Goal: Book appointment/travel/reservation

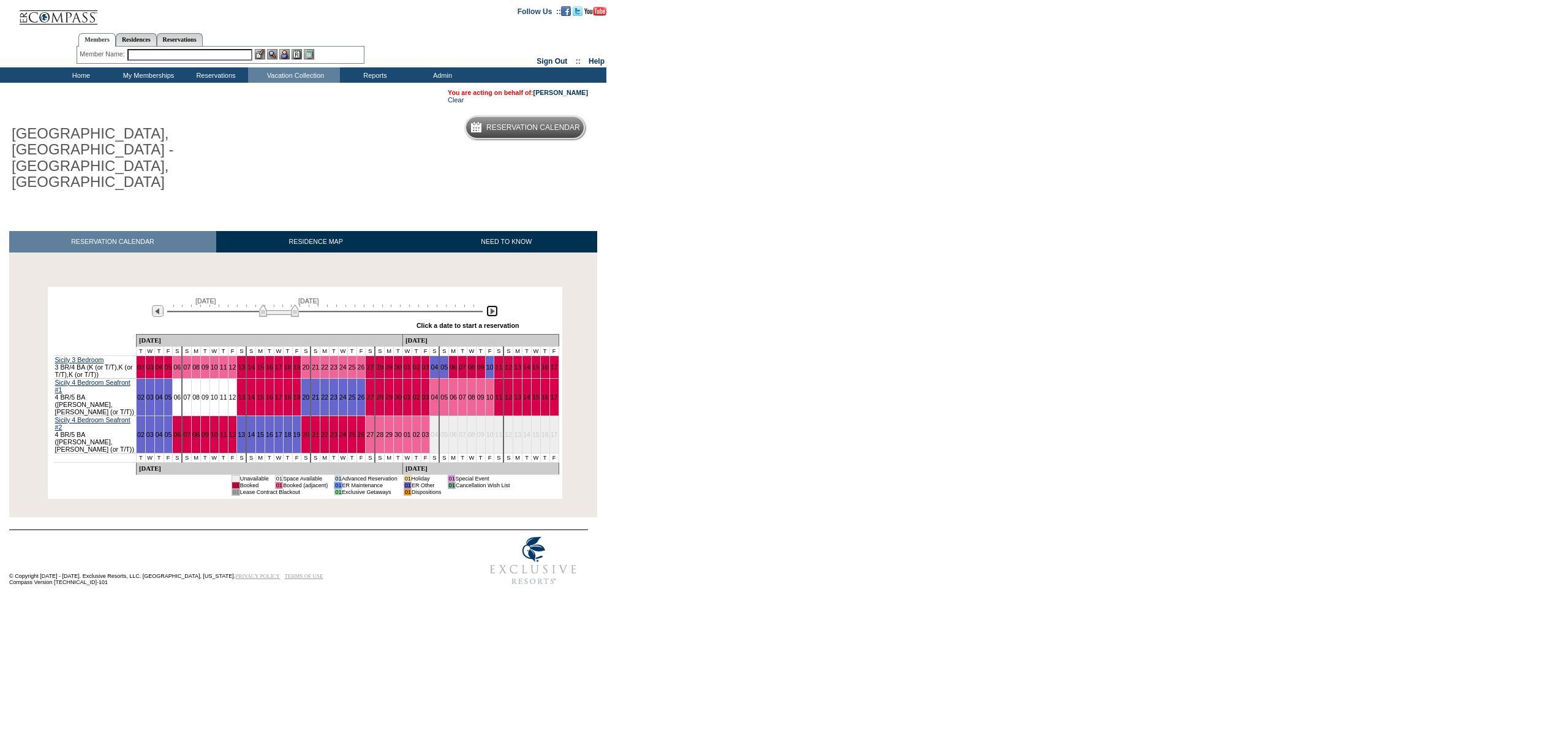
click at [491, 305] on img at bounding box center [492, 311] width 11 height 11
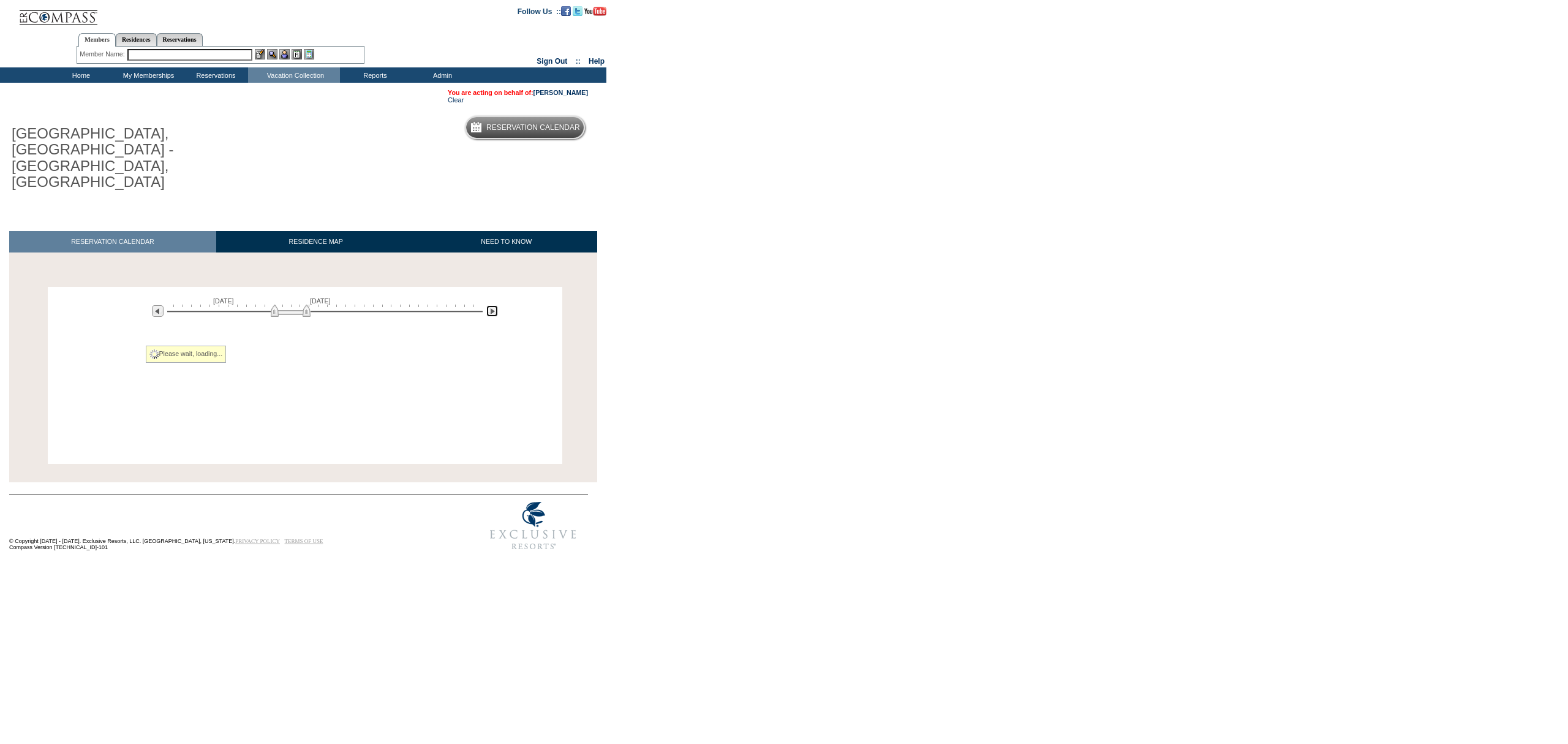
click at [491, 305] on img at bounding box center [492, 311] width 11 height 11
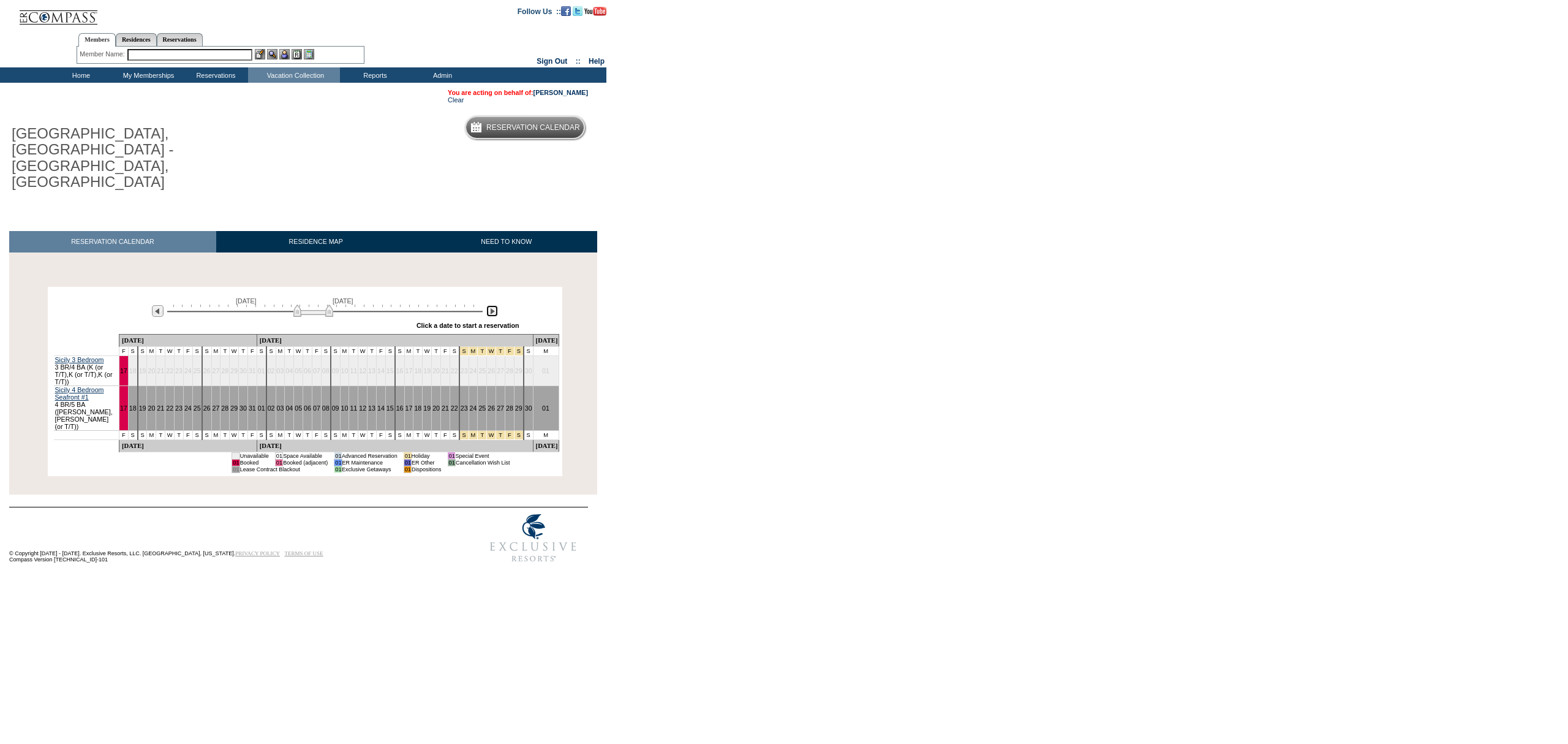
click at [491, 305] on img at bounding box center [492, 311] width 11 height 11
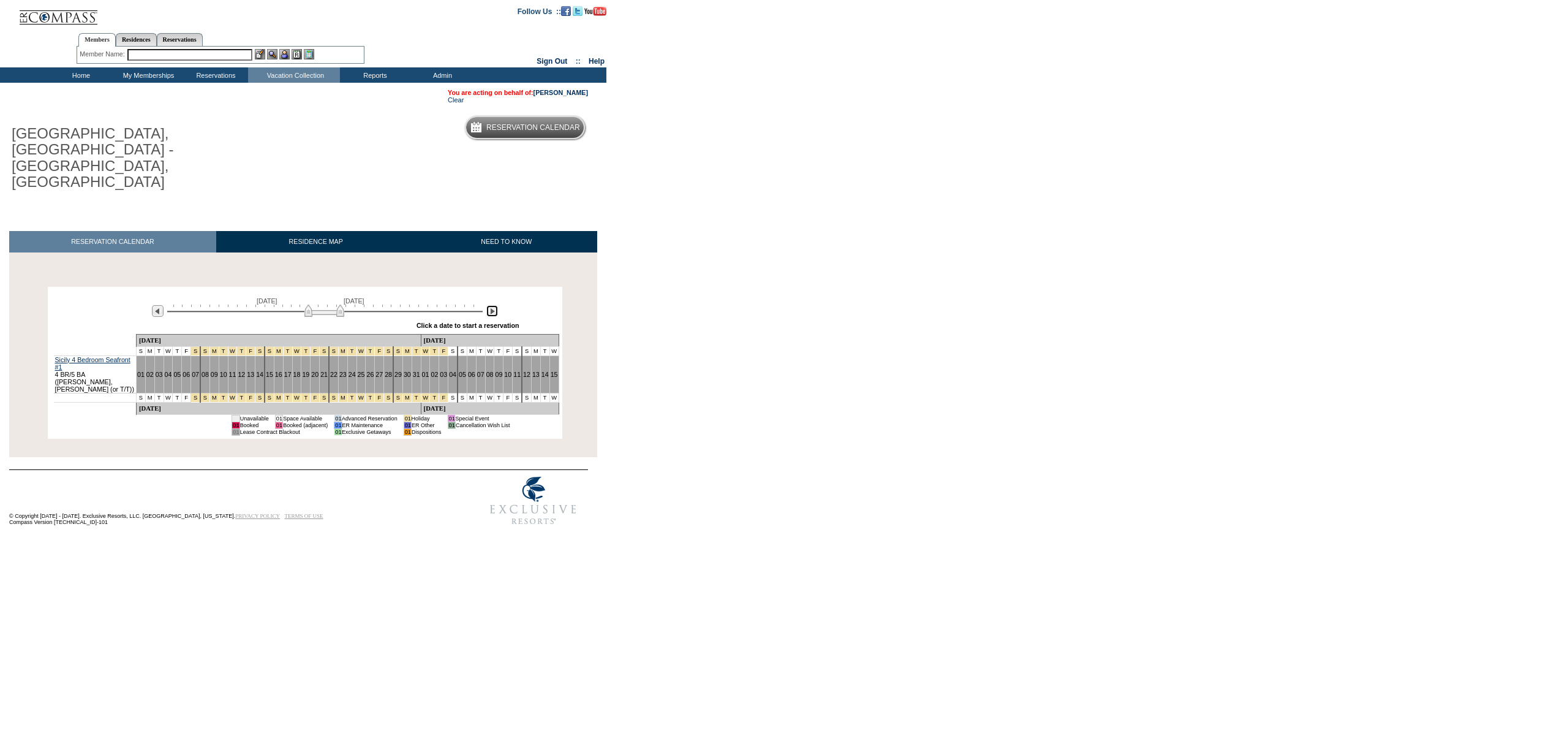
click at [491, 305] on img at bounding box center [492, 311] width 11 height 11
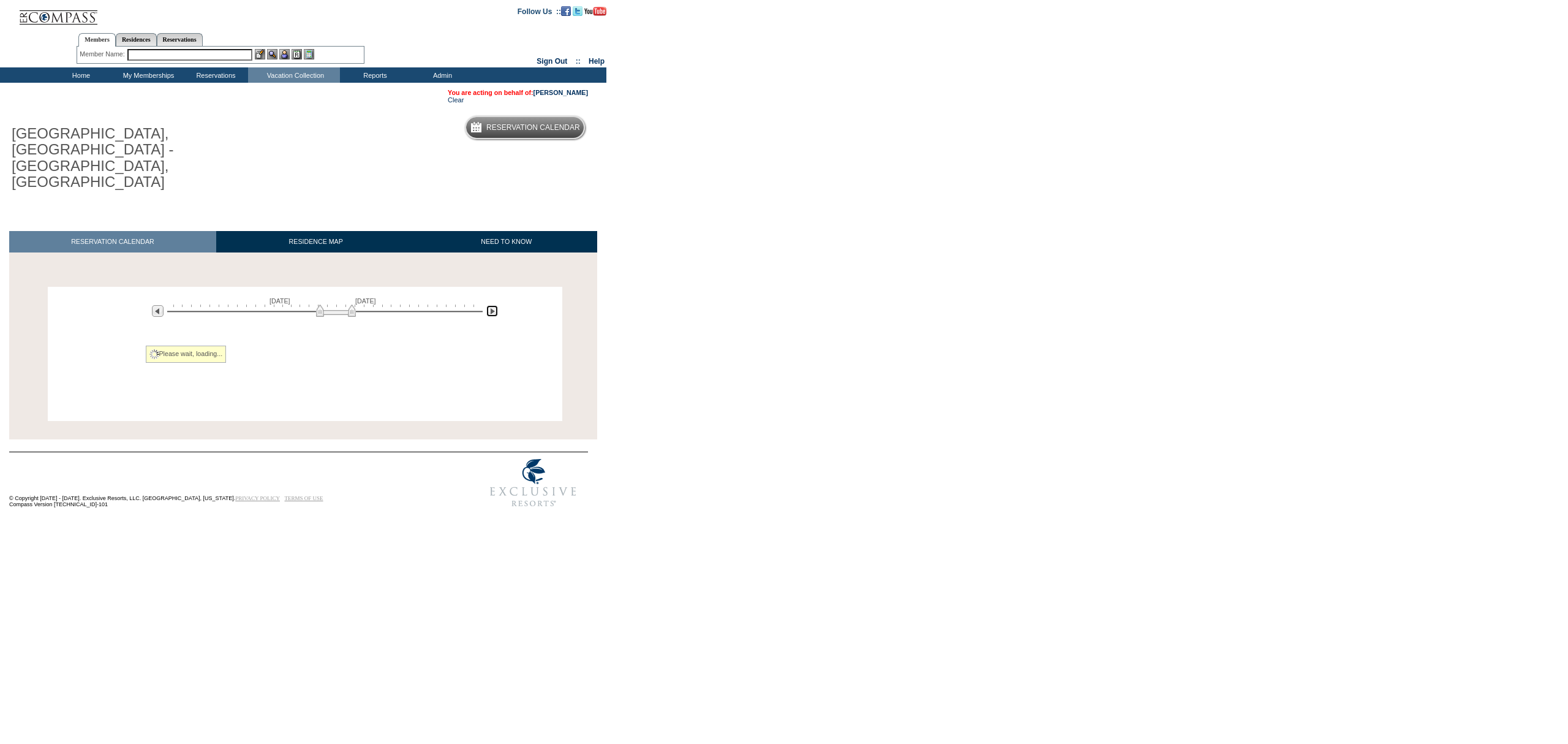
click at [491, 305] on img at bounding box center [492, 311] width 11 height 11
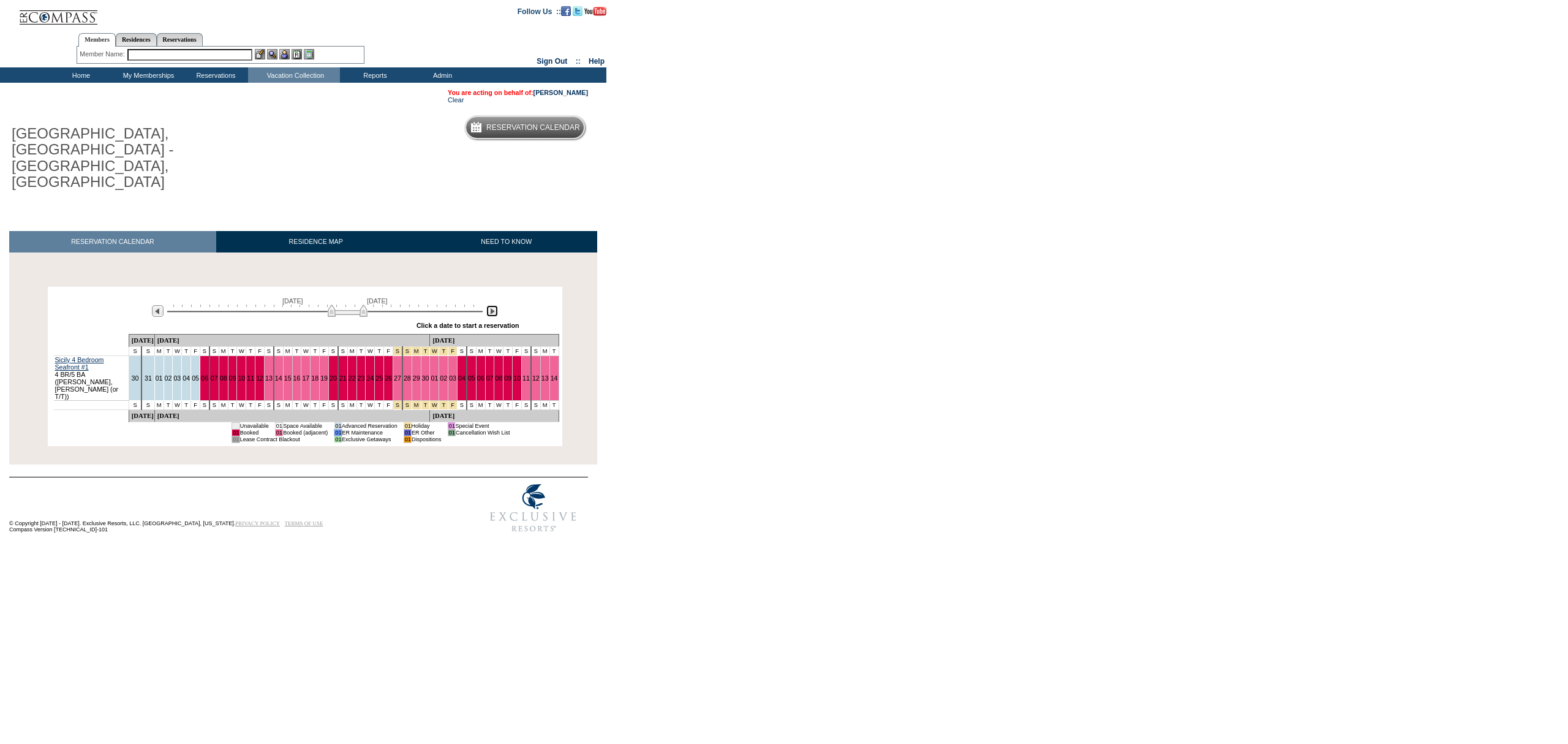
click at [491, 305] on img at bounding box center [492, 311] width 11 height 11
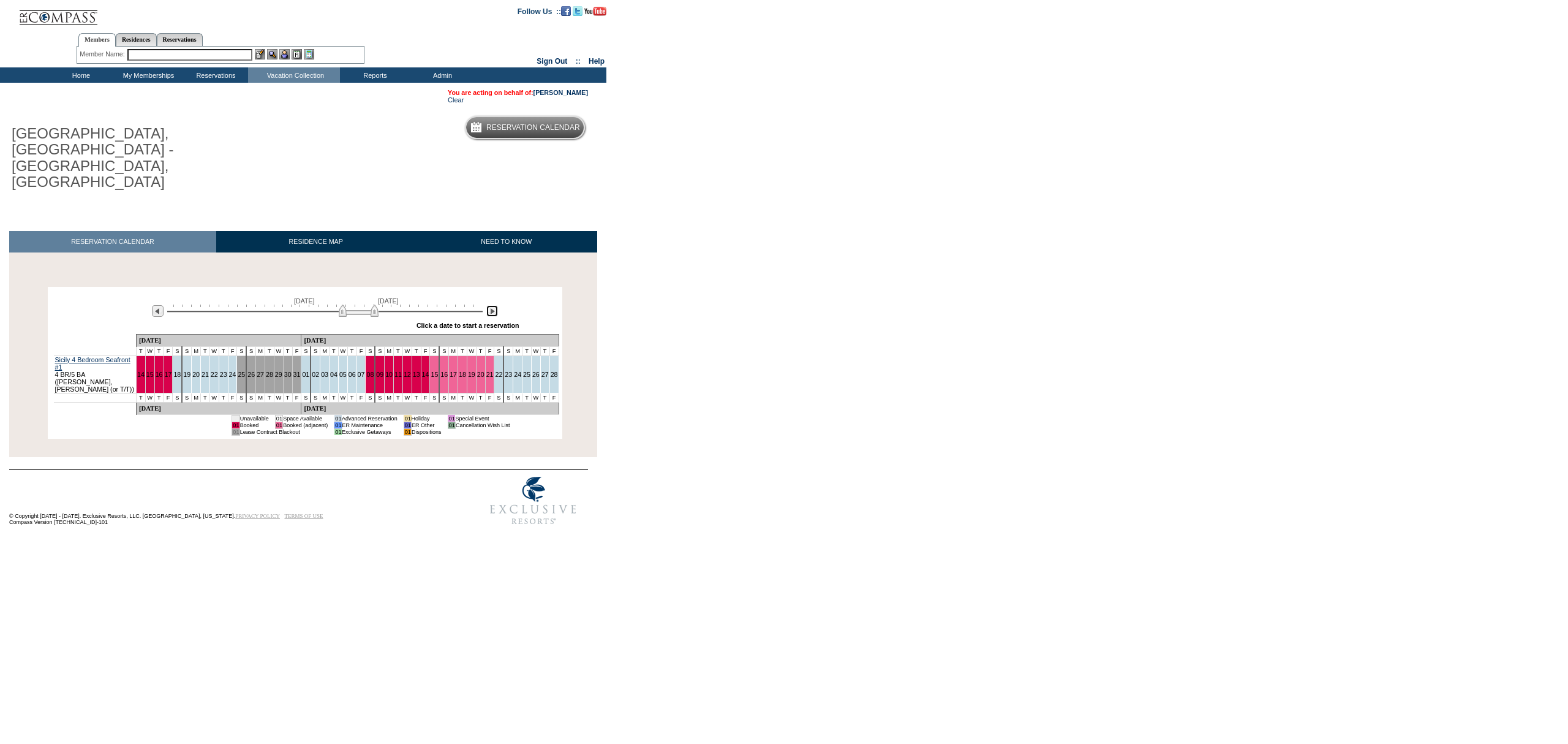
click at [491, 305] on img at bounding box center [492, 311] width 11 height 11
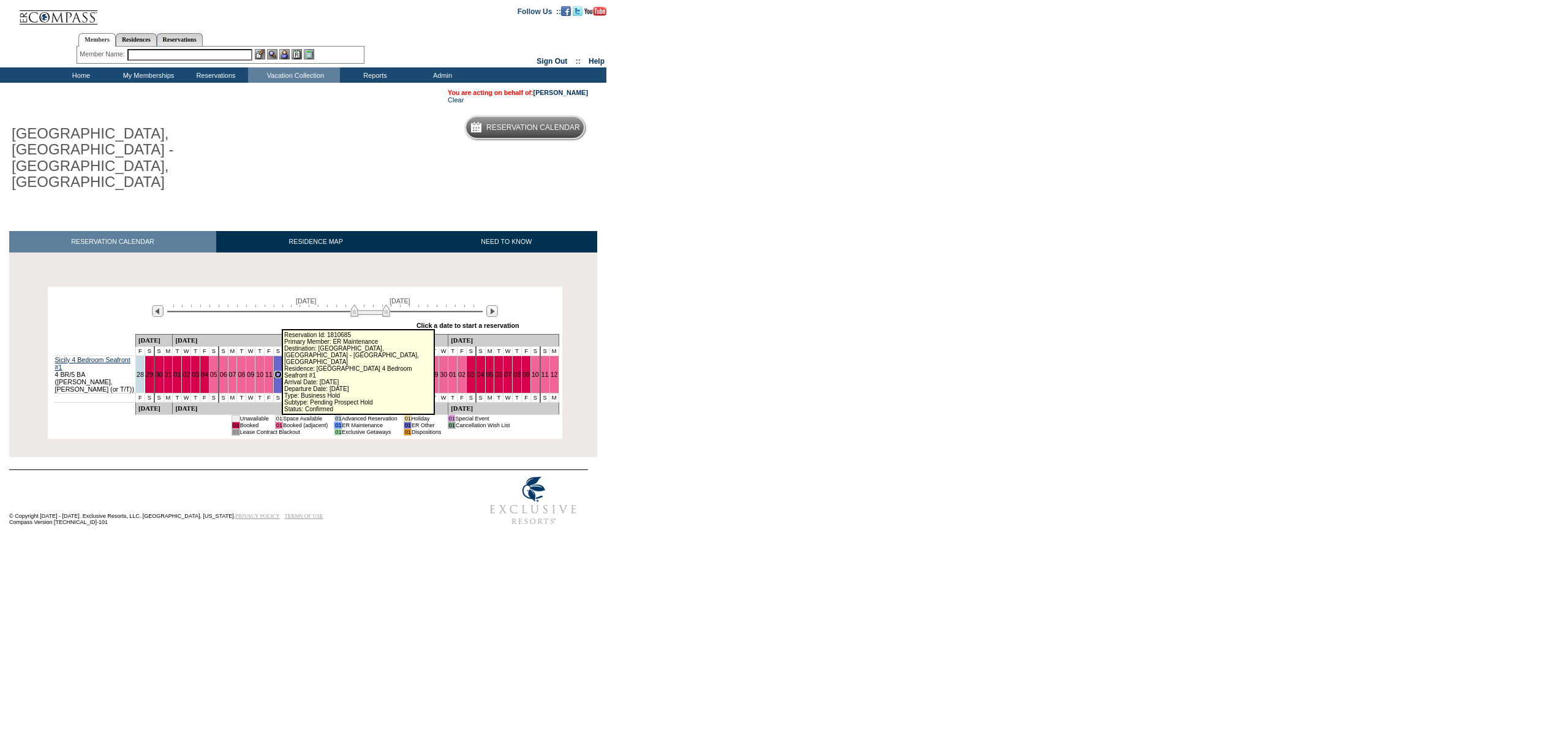
click at [278, 371] on link "12" at bounding box center [278, 374] width 7 height 7
